Goal: Use online tool/utility: Utilize a website feature to perform a specific function

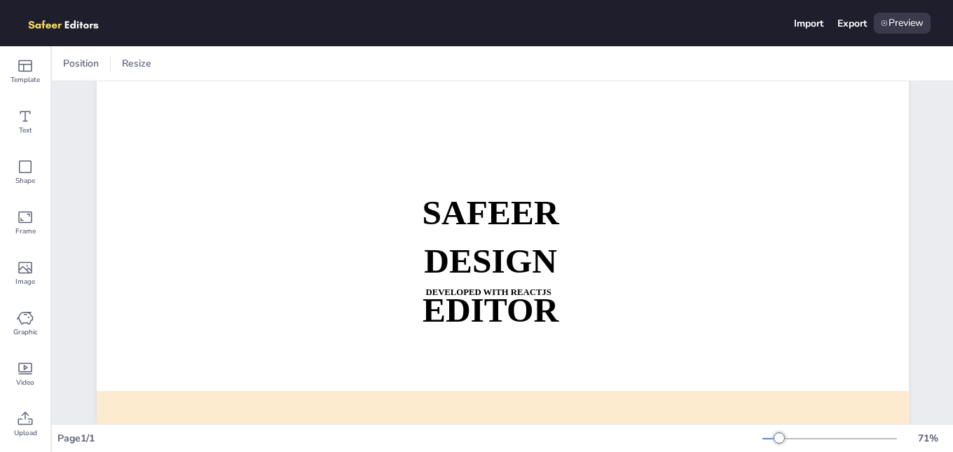
scroll to position [70, 0]
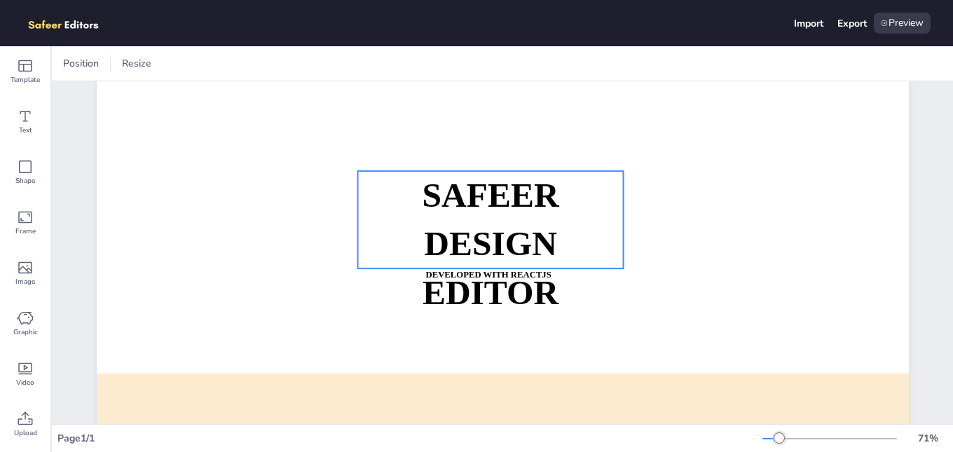
click at [475, 200] on strong "SAFEER" at bounding box center [490, 195] width 137 height 38
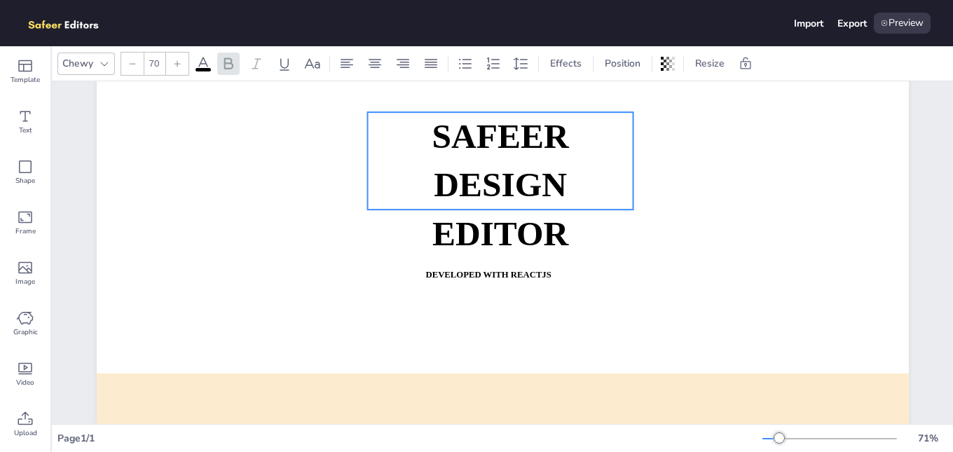
drag, startPoint x: 475, startPoint y: 203, endPoint x: 485, endPoint y: 144, distance: 60.4
click at [485, 144] on strong "SAFEER" at bounding box center [500, 136] width 137 height 38
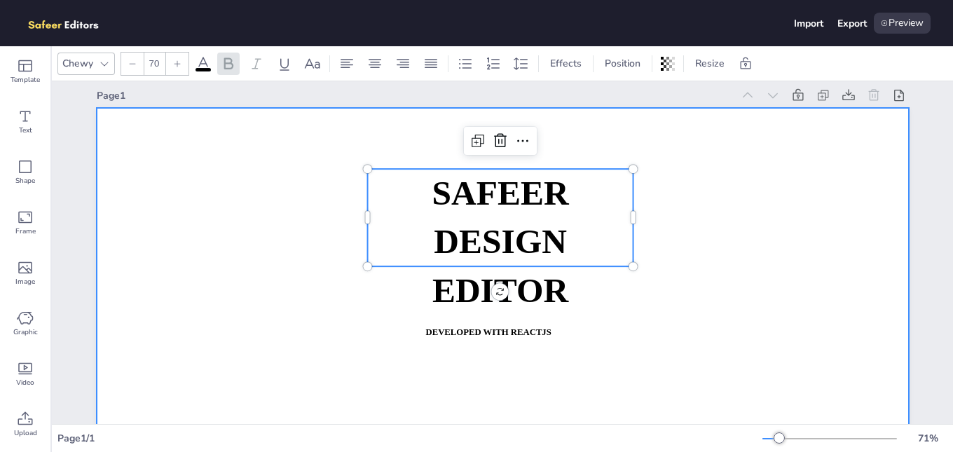
scroll to position [0, 0]
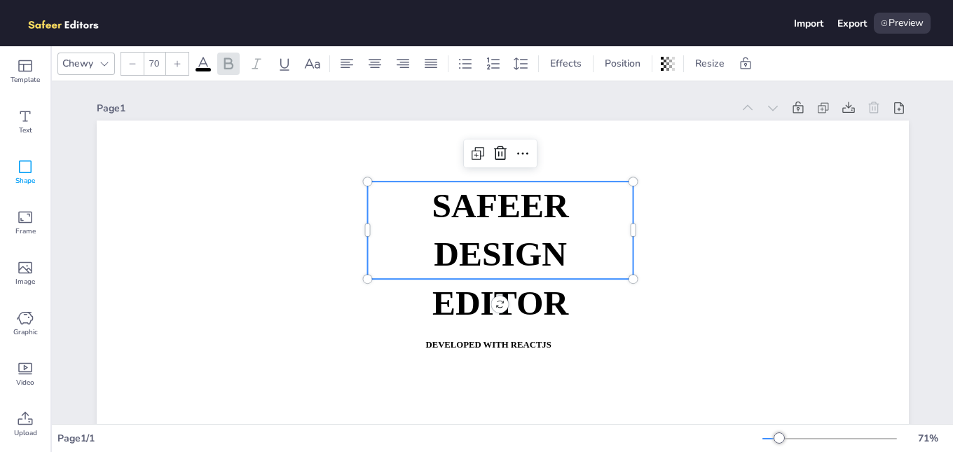
click at [25, 191] on div "Shape" at bounding box center [25, 172] width 50 height 50
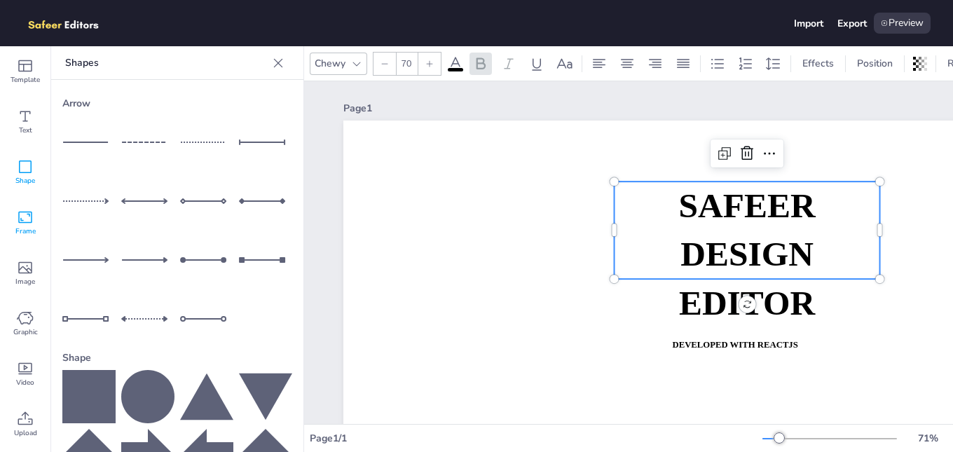
click at [25, 226] on span "Frame" at bounding box center [25, 231] width 20 height 11
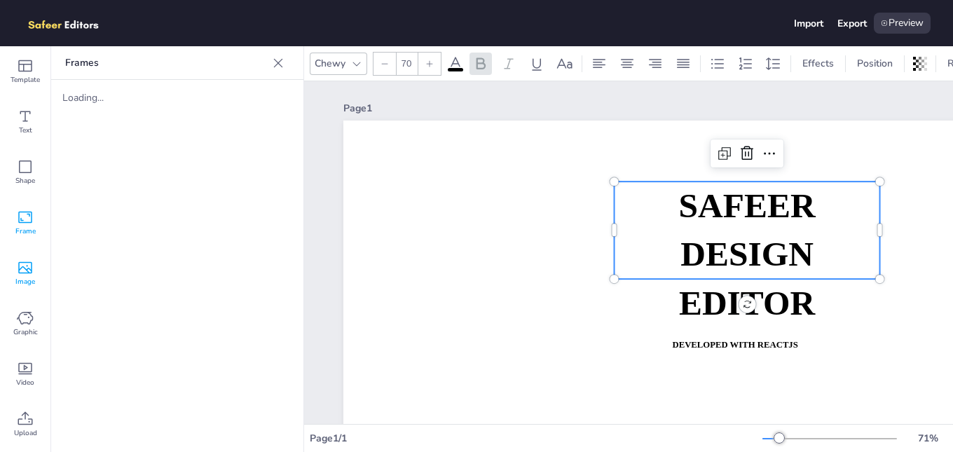
click at [32, 265] on icon at bounding box center [25, 267] width 17 height 17
click at [28, 216] on icon at bounding box center [25, 217] width 17 height 17
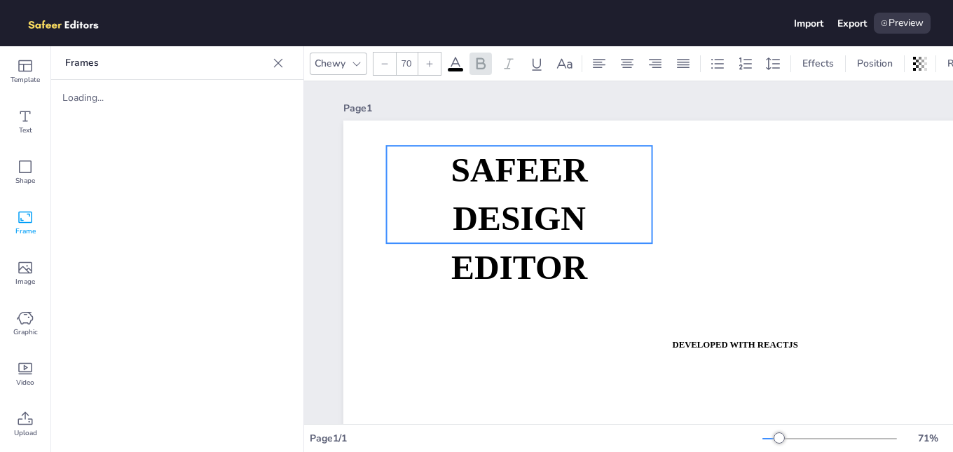
drag, startPoint x: 652, startPoint y: 218, endPoint x: 664, endPoint y: 254, distance: 37.9
click at [488, 182] on strong "SAFEER" at bounding box center [518, 170] width 137 height 38
drag, startPoint x: 717, startPoint y: 352, endPoint x: 720, endPoint y: 312, distance: 40.7
click at [720, 312] on div at bounding box center [749, 349] width 812 height 457
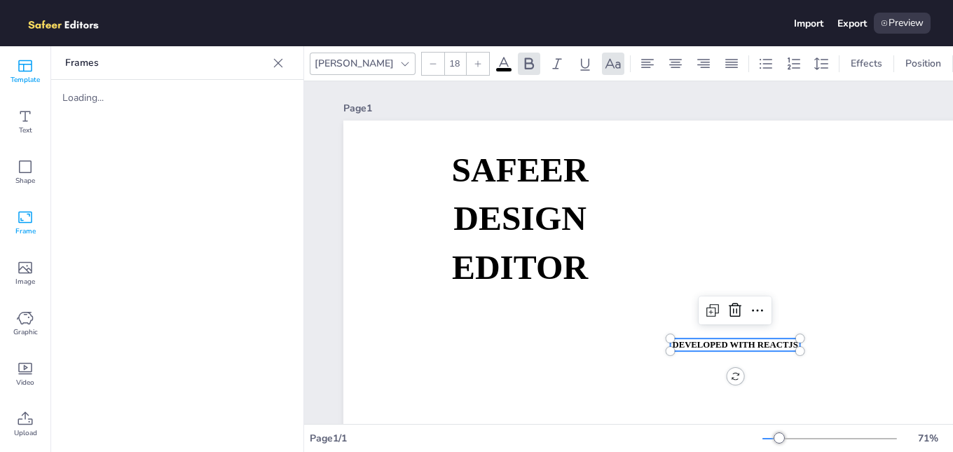
click at [14, 62] on div "Template" at bounding box center [25, 71] width 50 height 50
click at [22, 119] on icon at bounding box center [25, 116] width 17 height 17
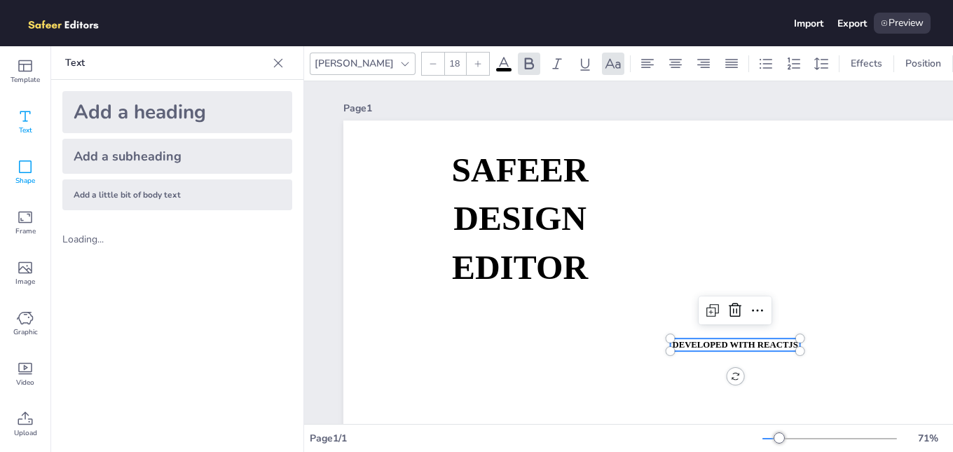
click at [22, 177] on span "Shape" at bounding box center [25, 180] width 20 height 11
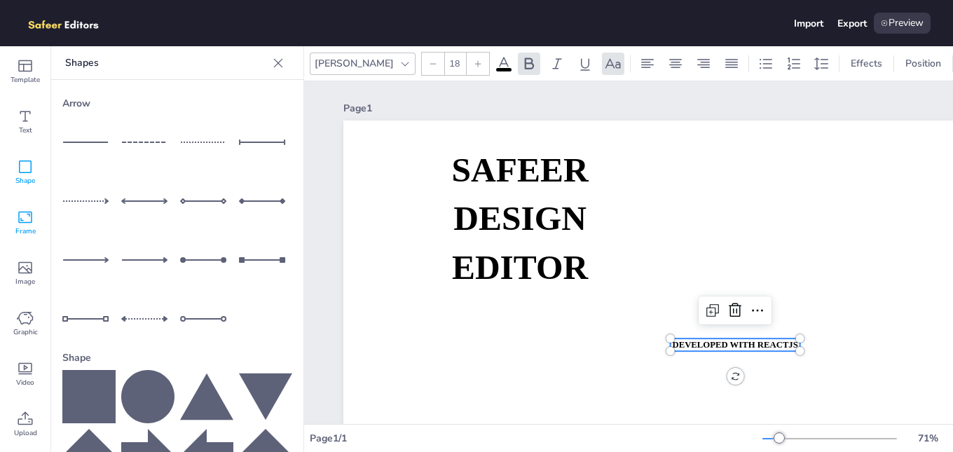
click at [27, 220] on icon at bounding box center [25, 217] width 17 height 17
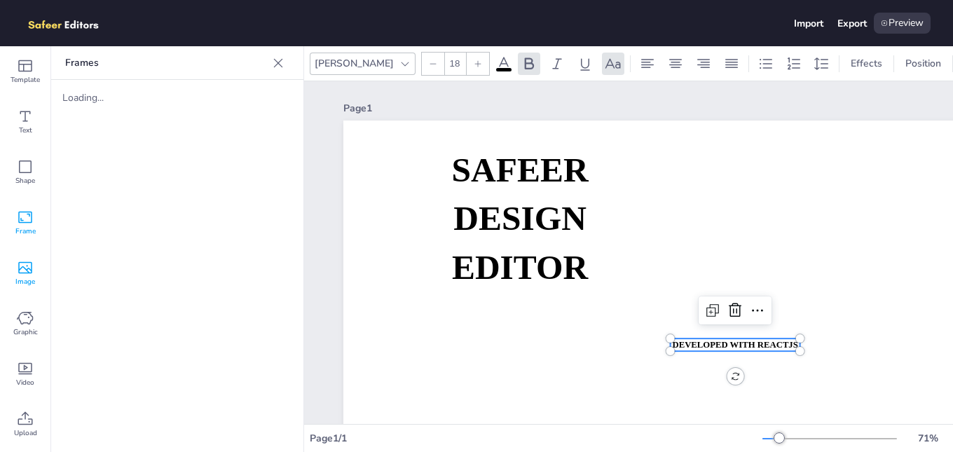
click at [23, 256] on div "Image" at bounding box center [25, 273] width 50 height 50
click at [27, 321] on icon at bounding box center [25, 318] width 17 height 17
click at [26, 418] on icon at bounding box center [25, 419] width 17 height 17
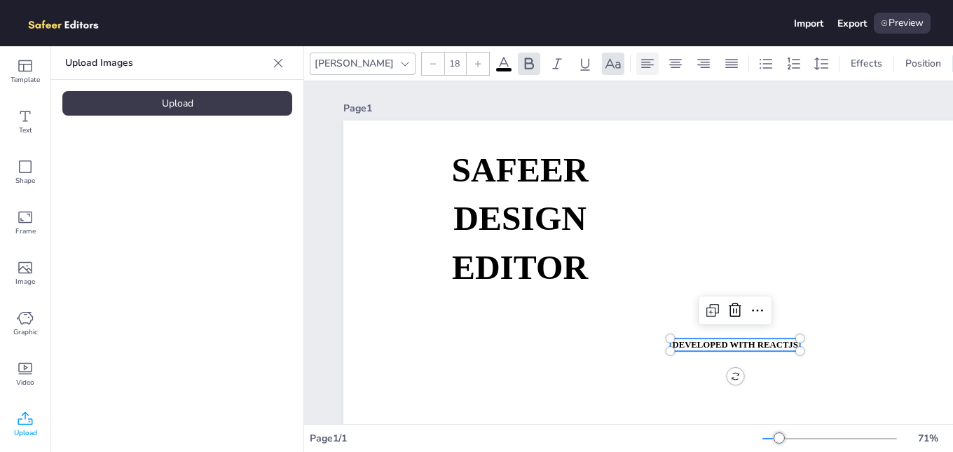
click at [641, 60] on icon at bounding box center [647, 63] width 13 height 9
click at [667, 57] on icon at bounding box center [675, 63] width 17 height 17
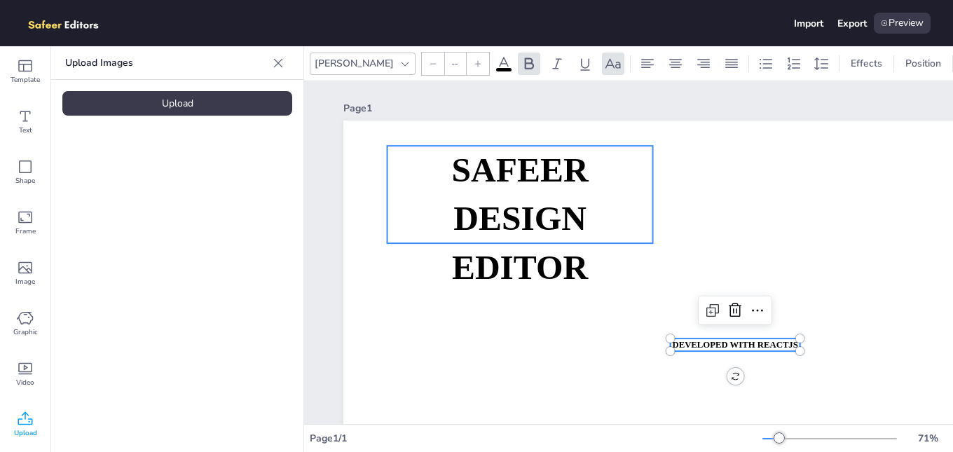
type input "70"
click at [538, 194] on p "DESIGN EDITOR" at bounding box center [520, 242] width 266 height 97
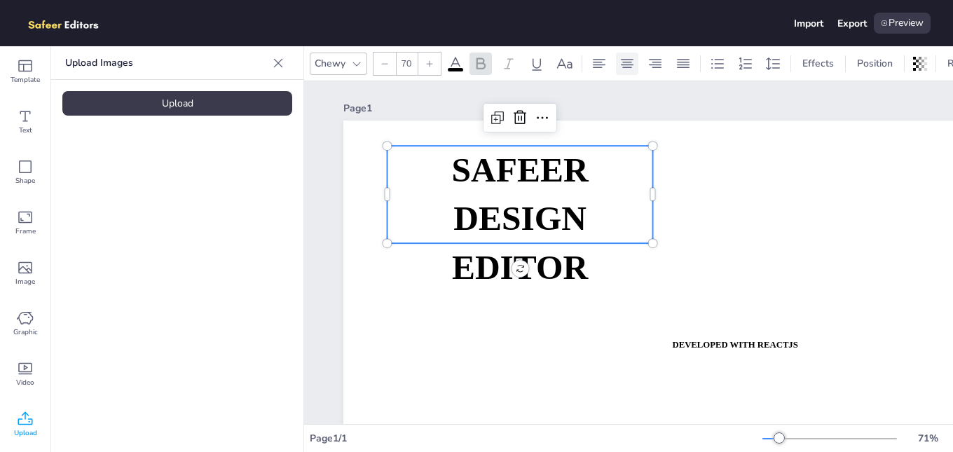
click at [629, 58] on icon at bounding box center [627, 63] width 17 height 17
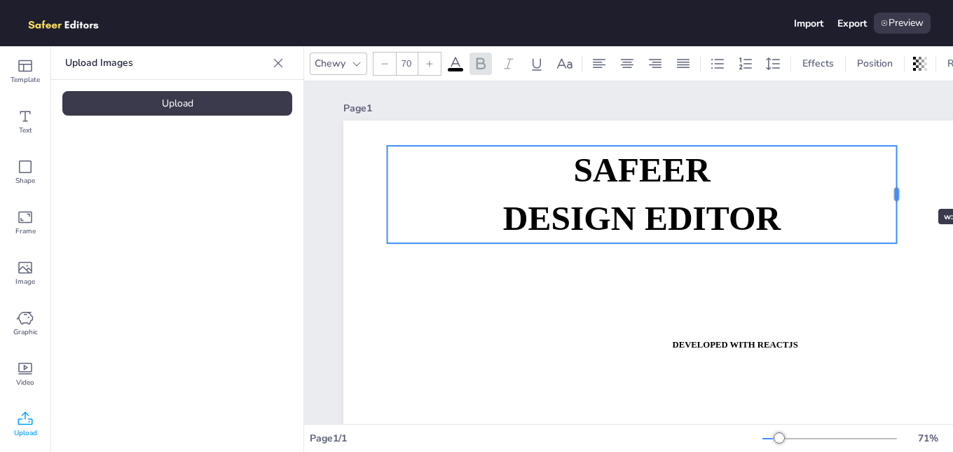
drag, startPoint x: 652, startPoint y: 188, endPoint x: 897, endPoint y: 184, distance: 245.2
click at [897, 184] on div at bounding box center [896, 194] width 11 height 97
click at [622, 63] on icon at bounding box center [627, 63] width 17 height 17
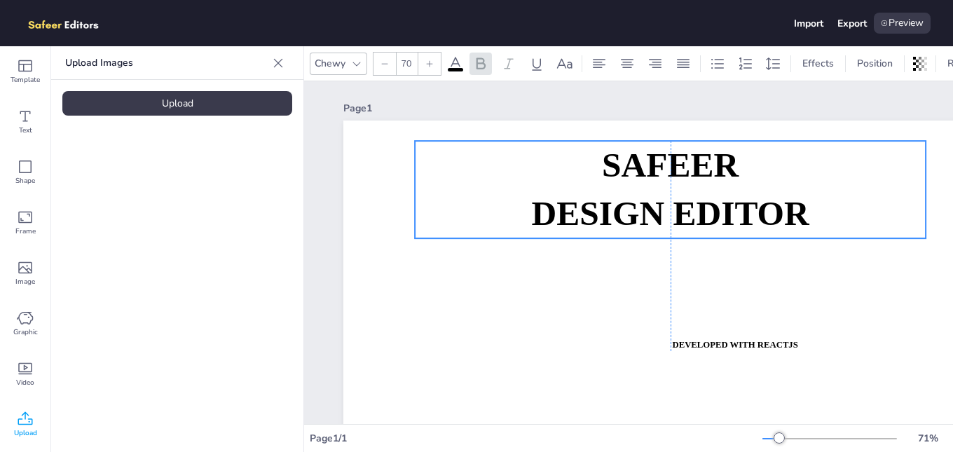
drag, startPoint x: 647, startPoint y: 193, endPoint x: 672, endPoint y: 188, distance: 25.2
click at [672, 188] on p "SAFEER" at bounding box center [670, 165] width 511 height 48
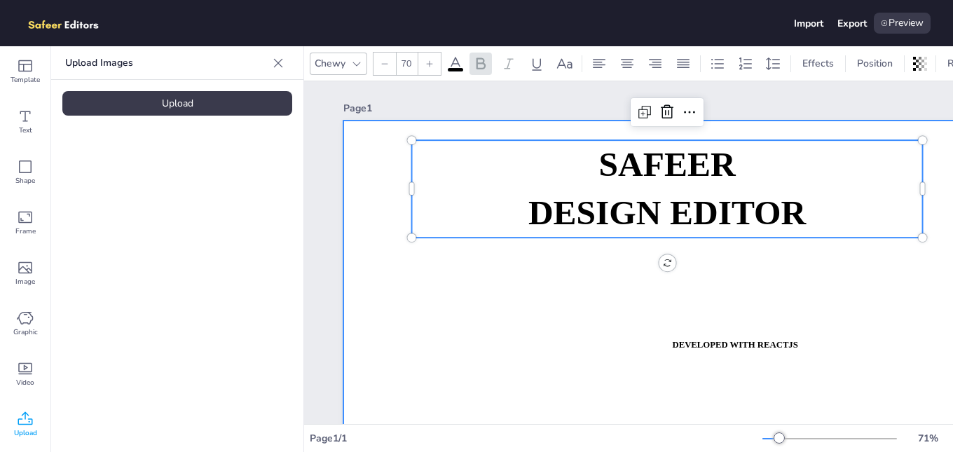
click at [377, 265] on div at bounding box center [749, 349] width 812 height 457
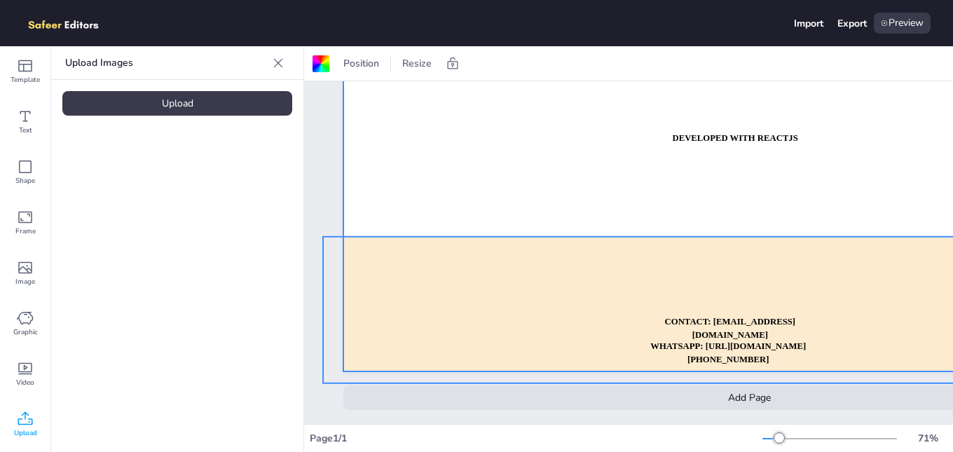
scroll to position [217, 0]
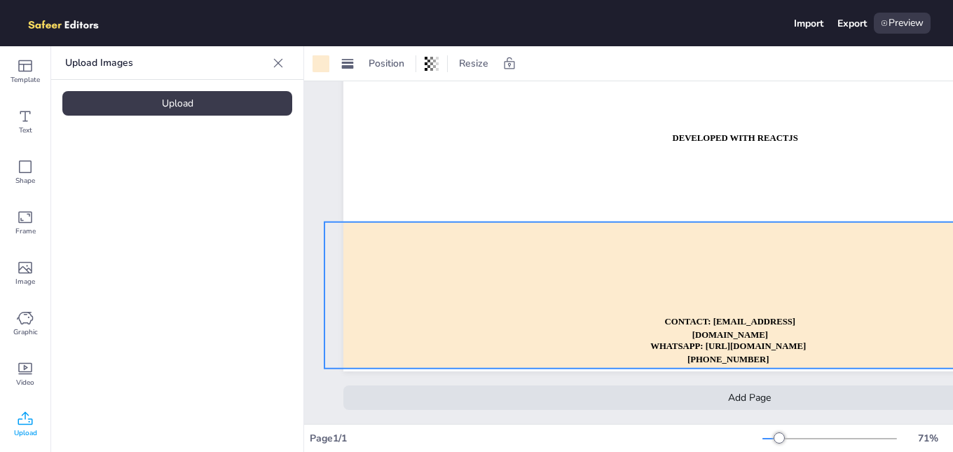
drag, startPoint x: 615, startPoint y: 295, endPoint x: 617, endPoint y: 280, distance: 14.8
click at [617, 280] on div at bounding box center [761, 295] width 874 height 146
click at [26, 195] on div "Shape" at bounding box center [25, 172] width 50 height 50
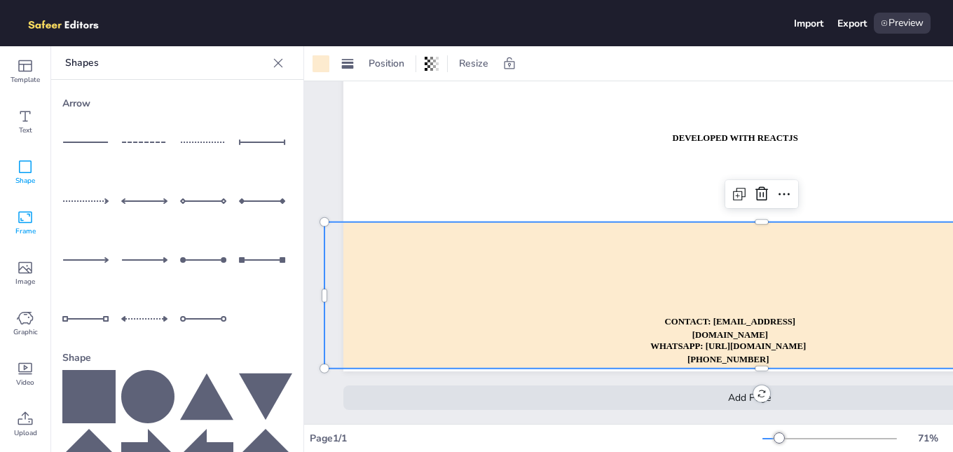
click at [22, 244] on div "Frame" at bounding box center [25, 223] width 50 height 50
